Goal: Subscribe to service/newsletter

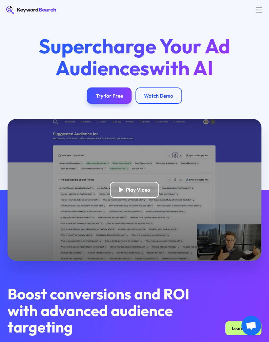
click at [98, 89] on link "Try for Free" at bounding box center [109, 95] width 45 height 16
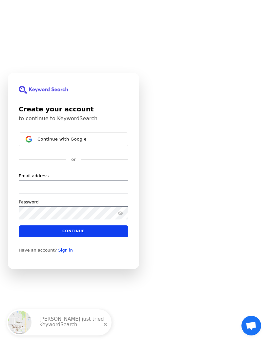
click at [39, 142] on span "Continue with Google" at bounding box center [61, 139] width 49 height 5
